Goal: Navigation & Orientation: Find specific page/section

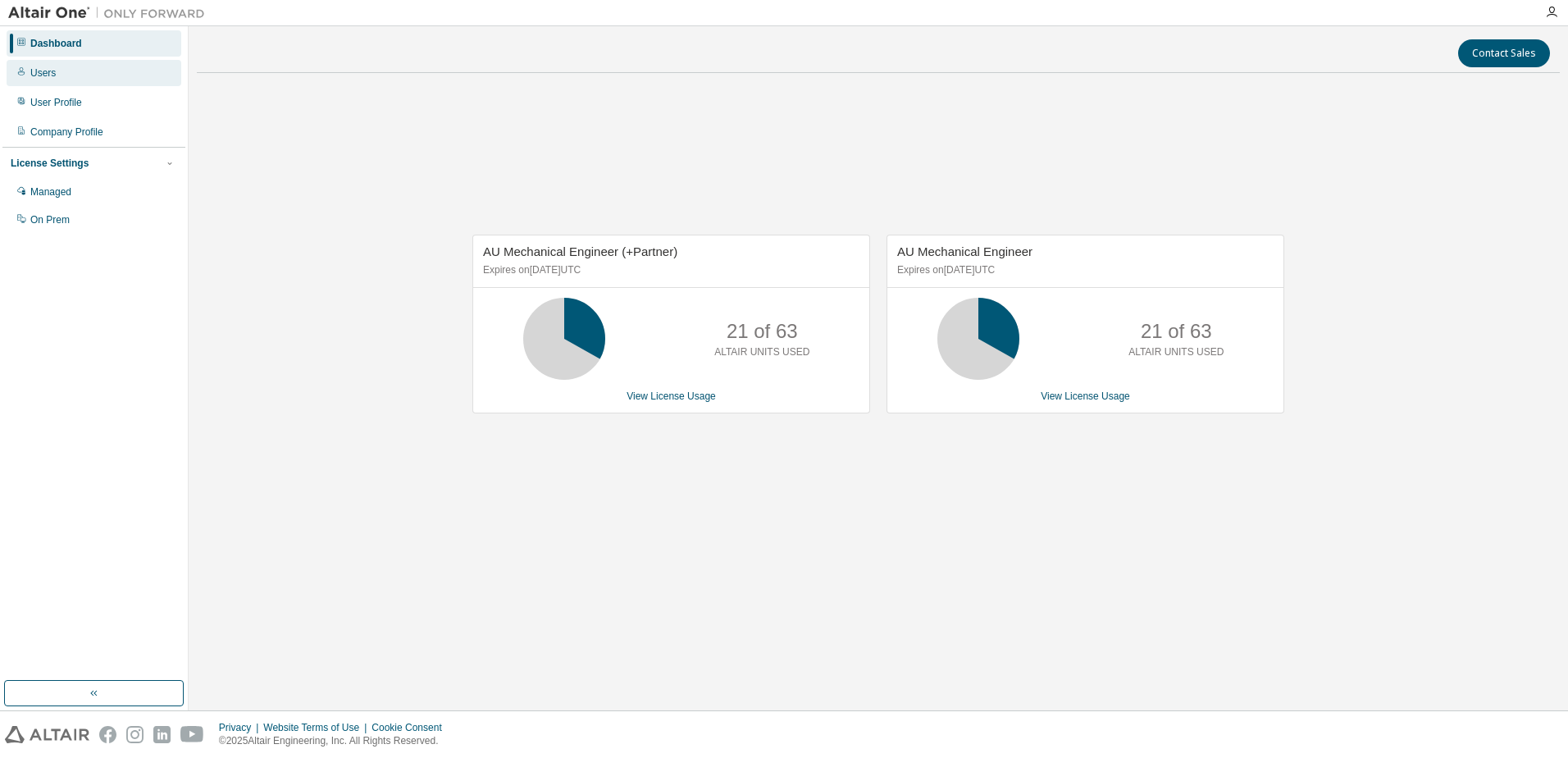
click at [62, 77] on div "Users" at bounding box center [94, 73] width 174 height 26
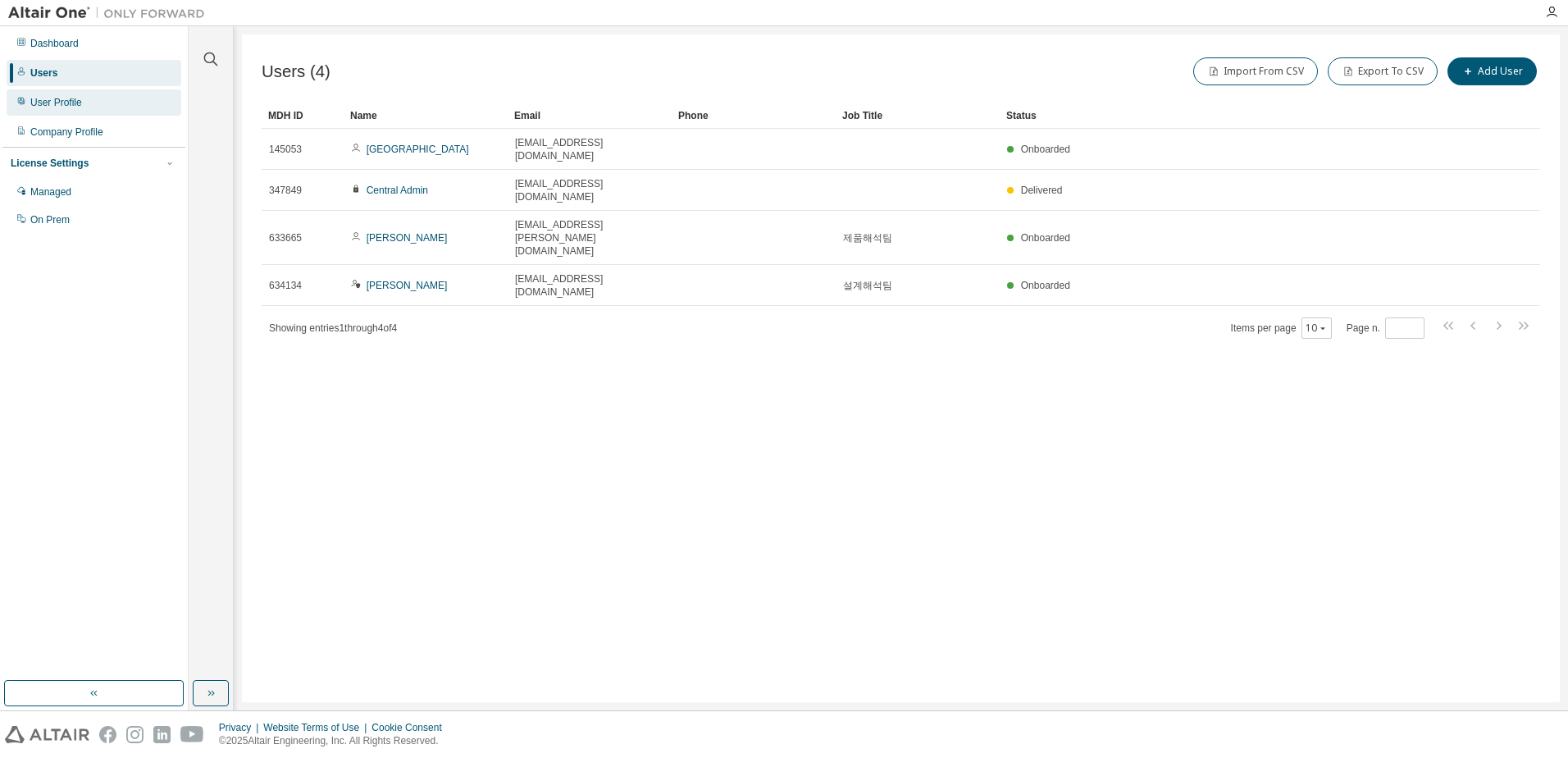
click at [73, 105] on div "User Profile" at bounding box center [55, 103] width 51 height 14
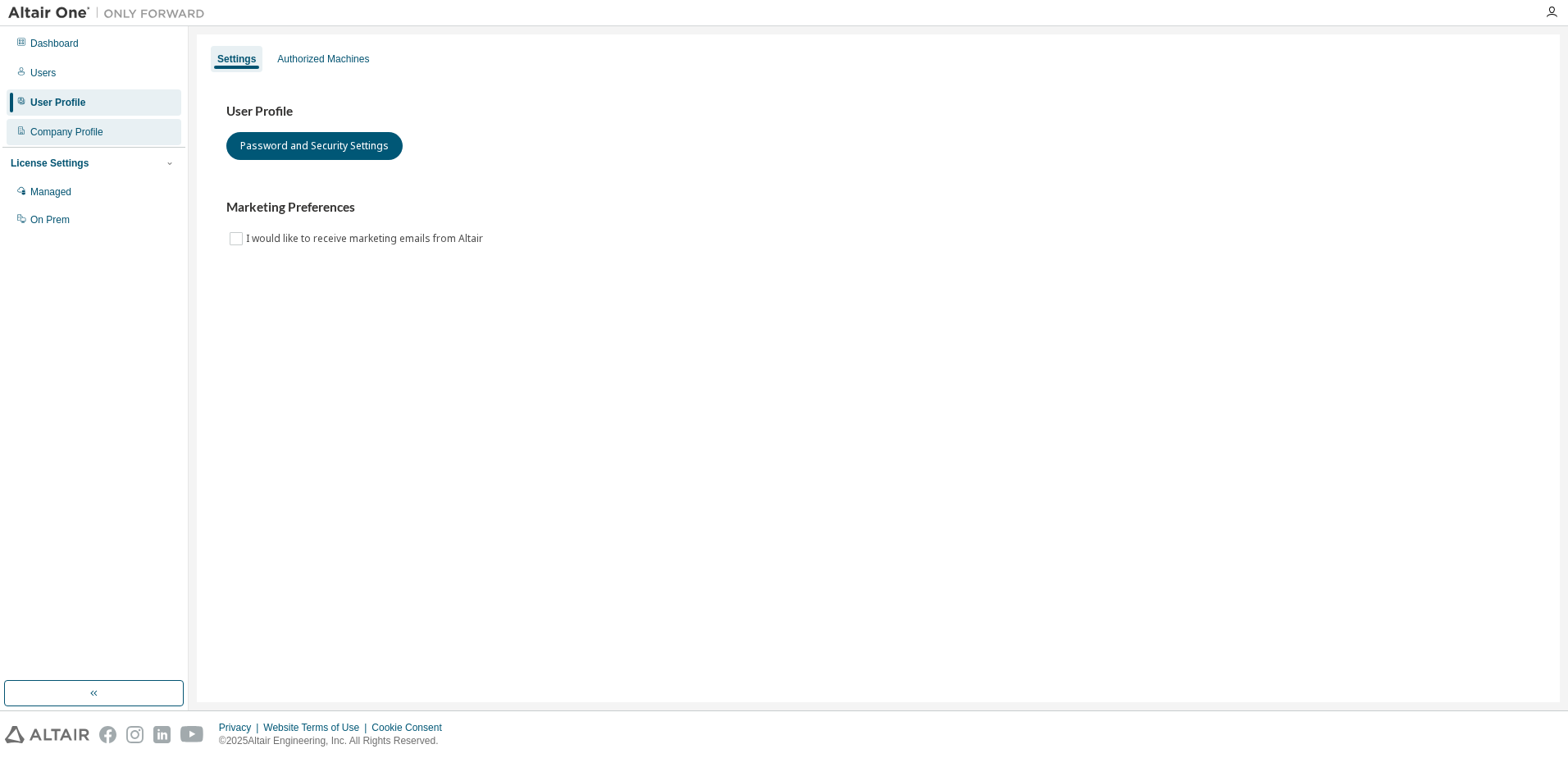
click at [69, 132] on div "Company Profile" at bounding box center [66, 133] width 73 height 14
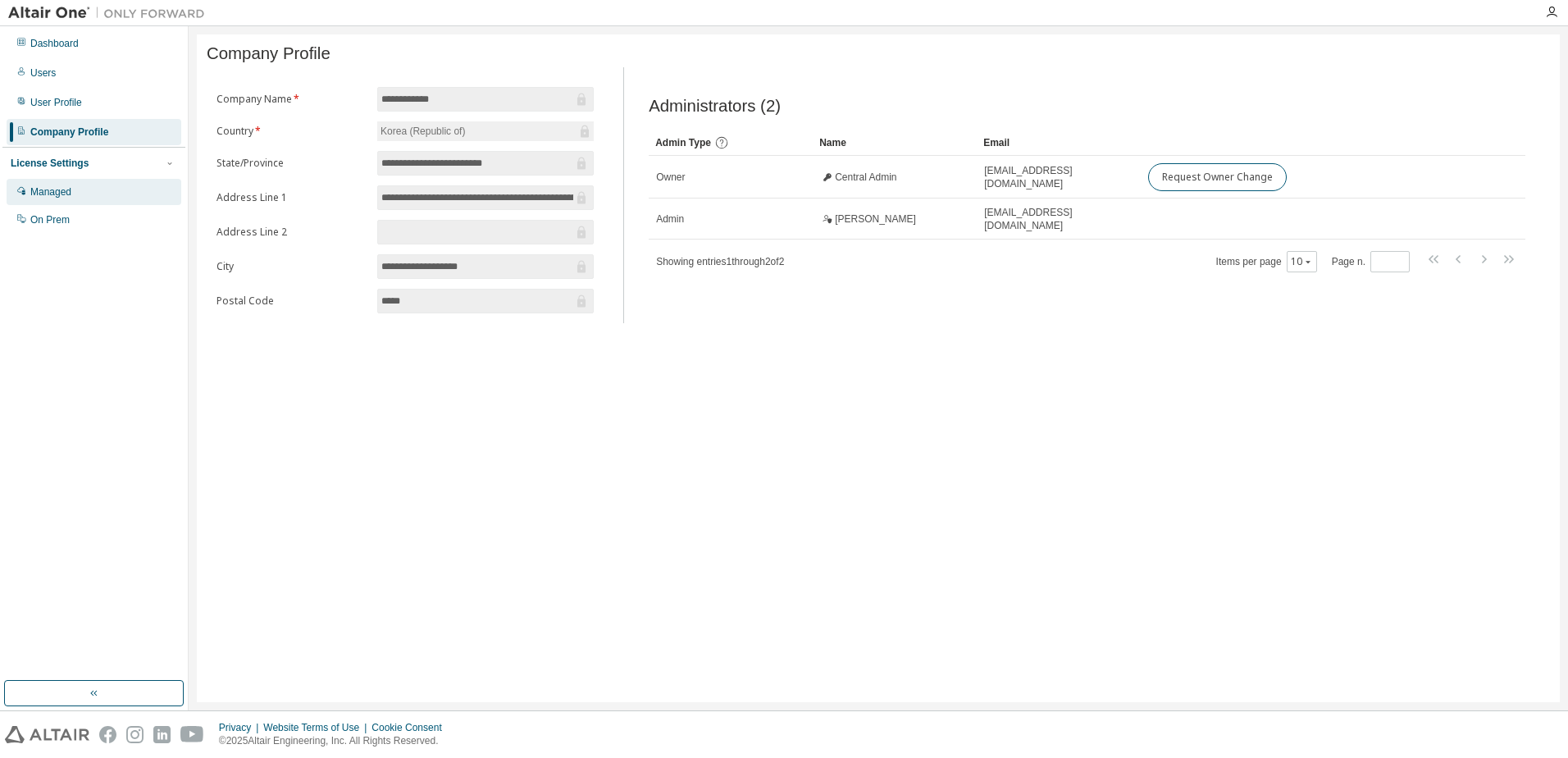
click at [61, 194] on div "Managed" at bounding box center [50, 192] width 41 height 14
